Goal: Task Accomplishment & Management: Manage account settings

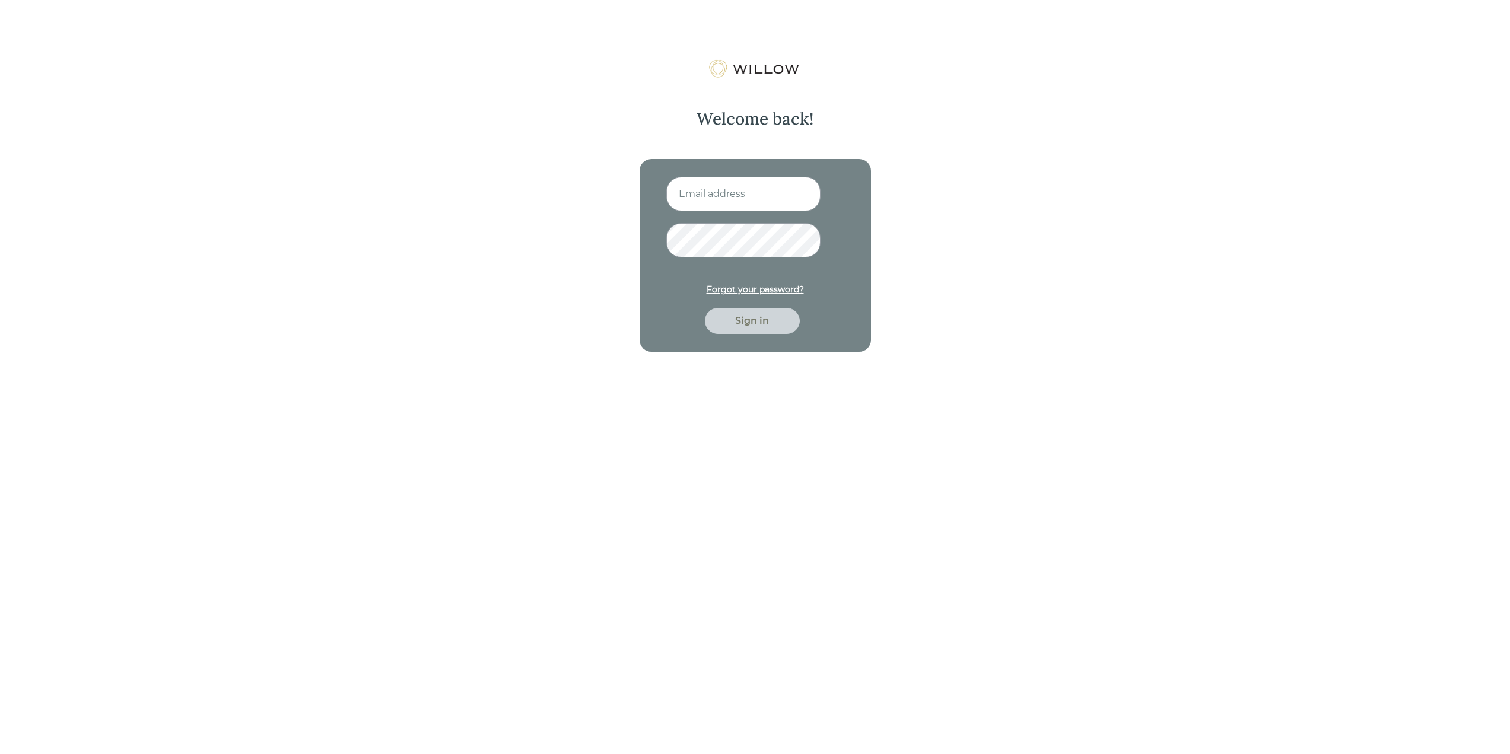
type input "[EMAIL_ADDRESS][DOMAIN_NAME]"
click at [736, 319] on div "Sign in" at bounding box center [752, 321] width 68 height 14
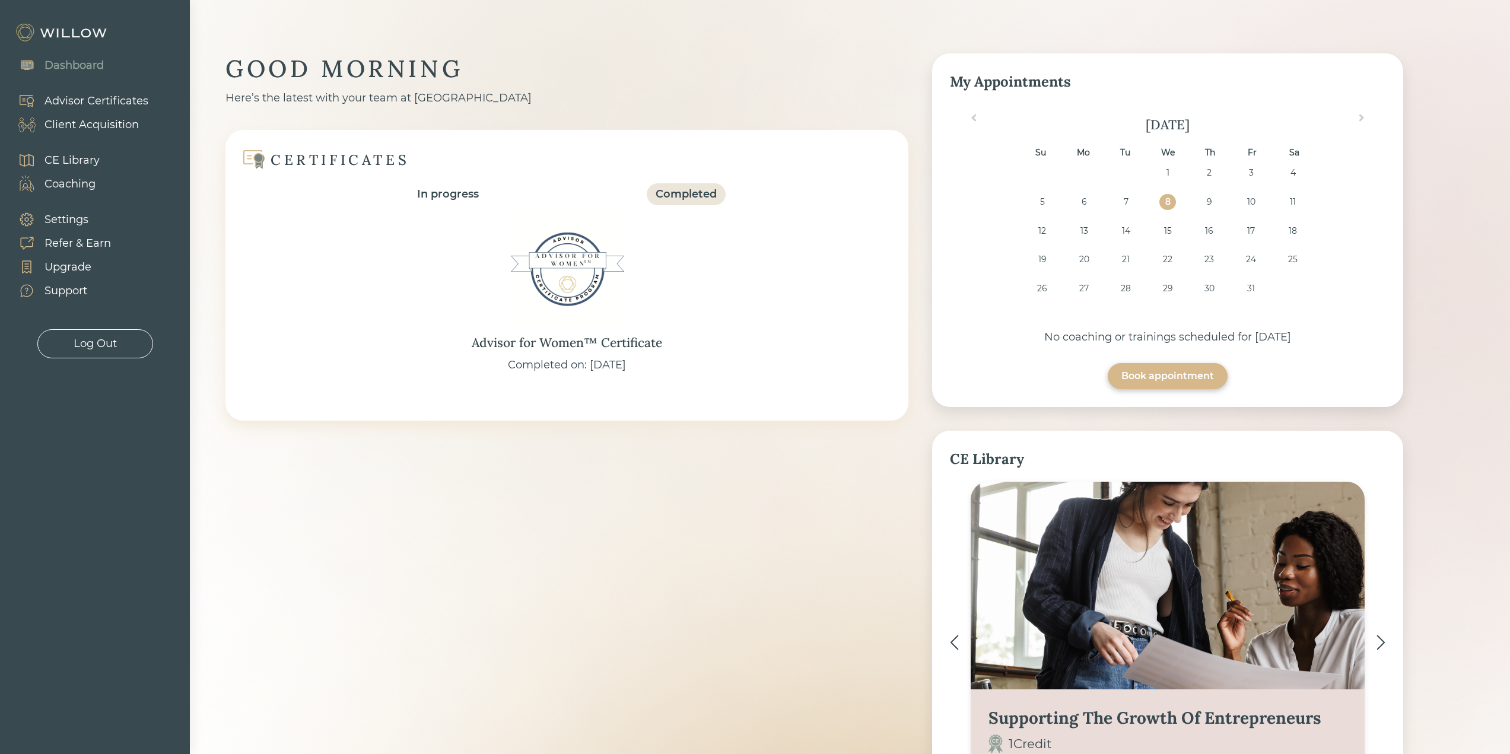
click at [89, 122] on div "Client Acquisition" at bounding box center [91, 125] width 94 height 16
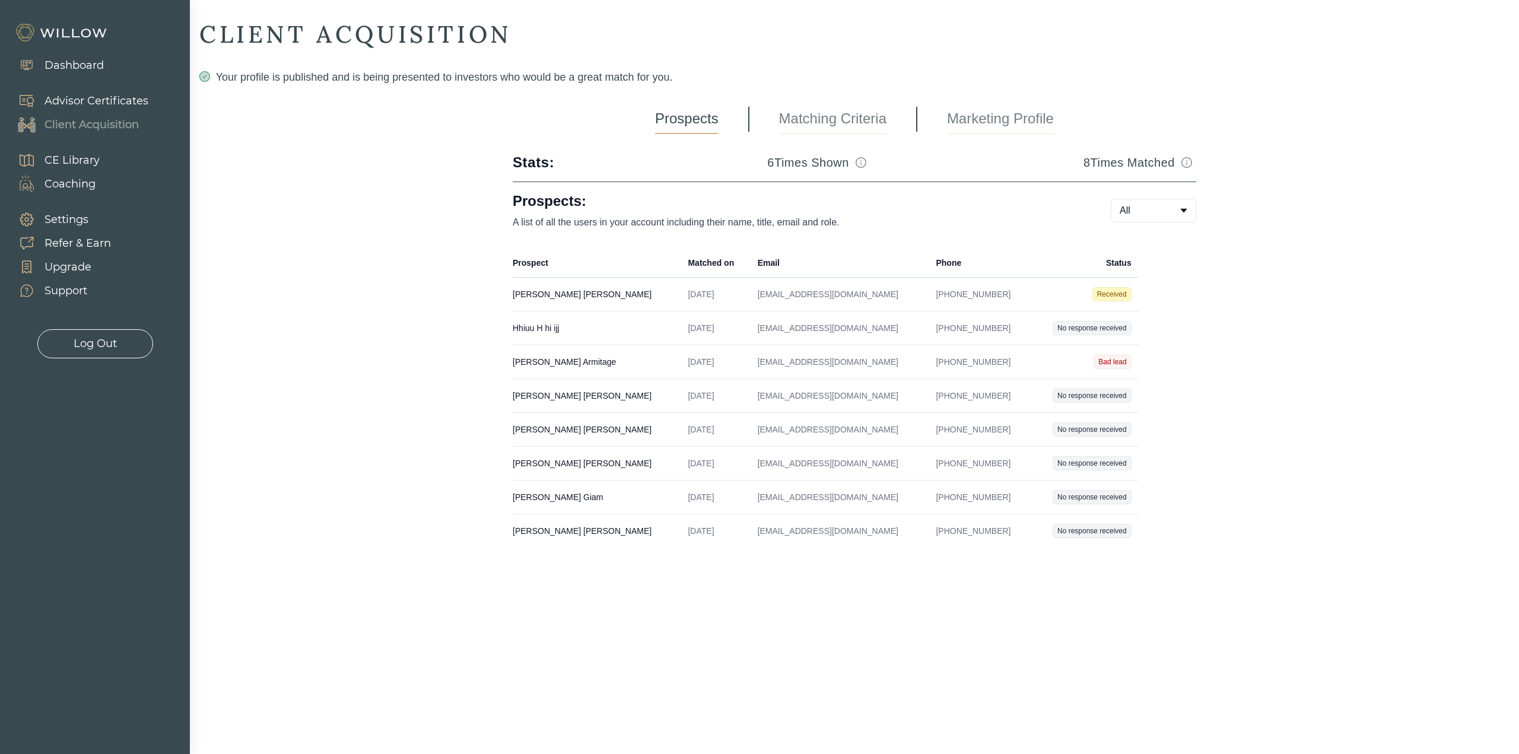
click at [88, 344] on div "Log Out" at bounding box center [95, 344] width 43 height 16
